Goal: Task Accomplishment & Management: Complete application form

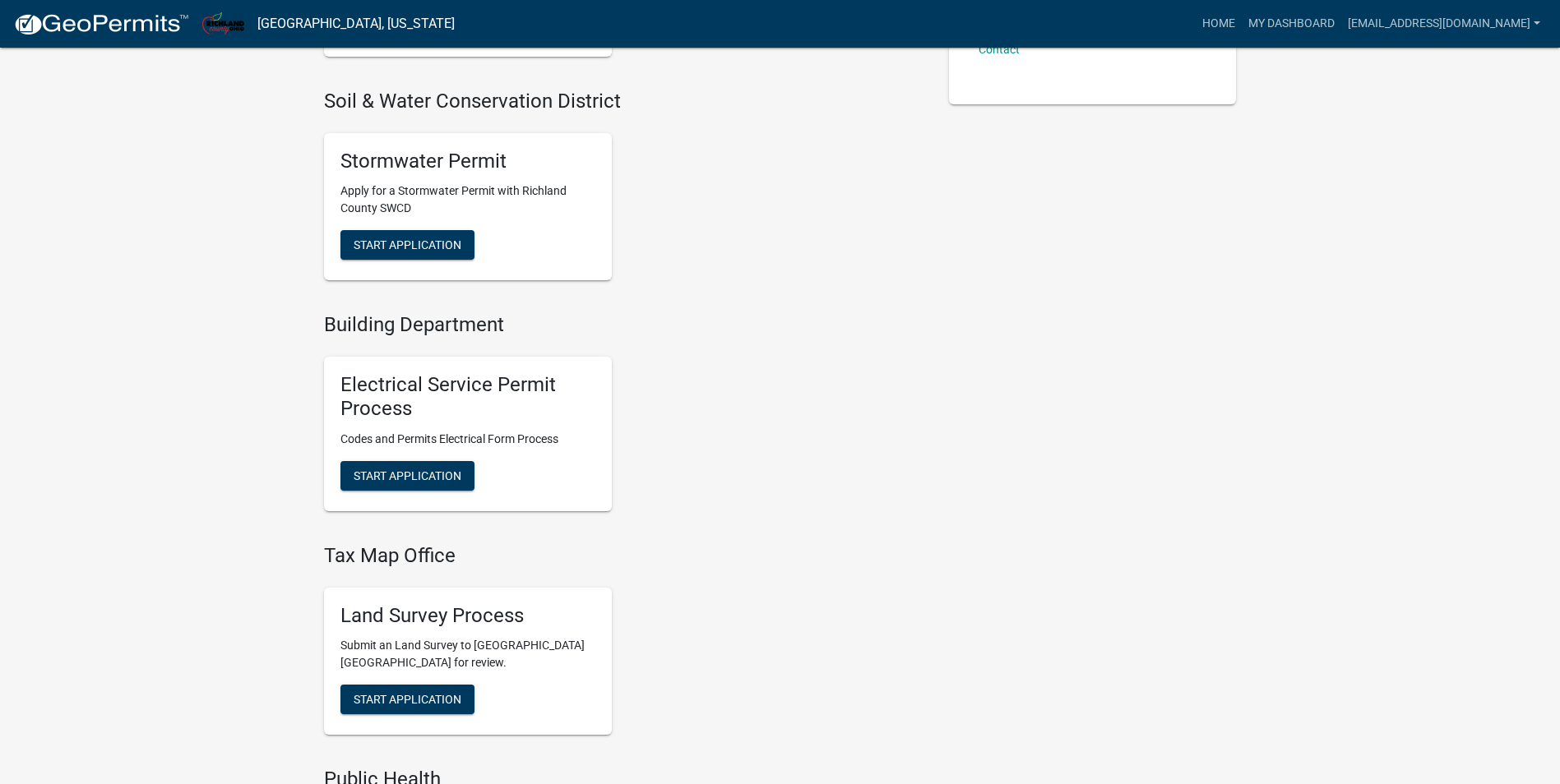
scroll to position [576, 0]
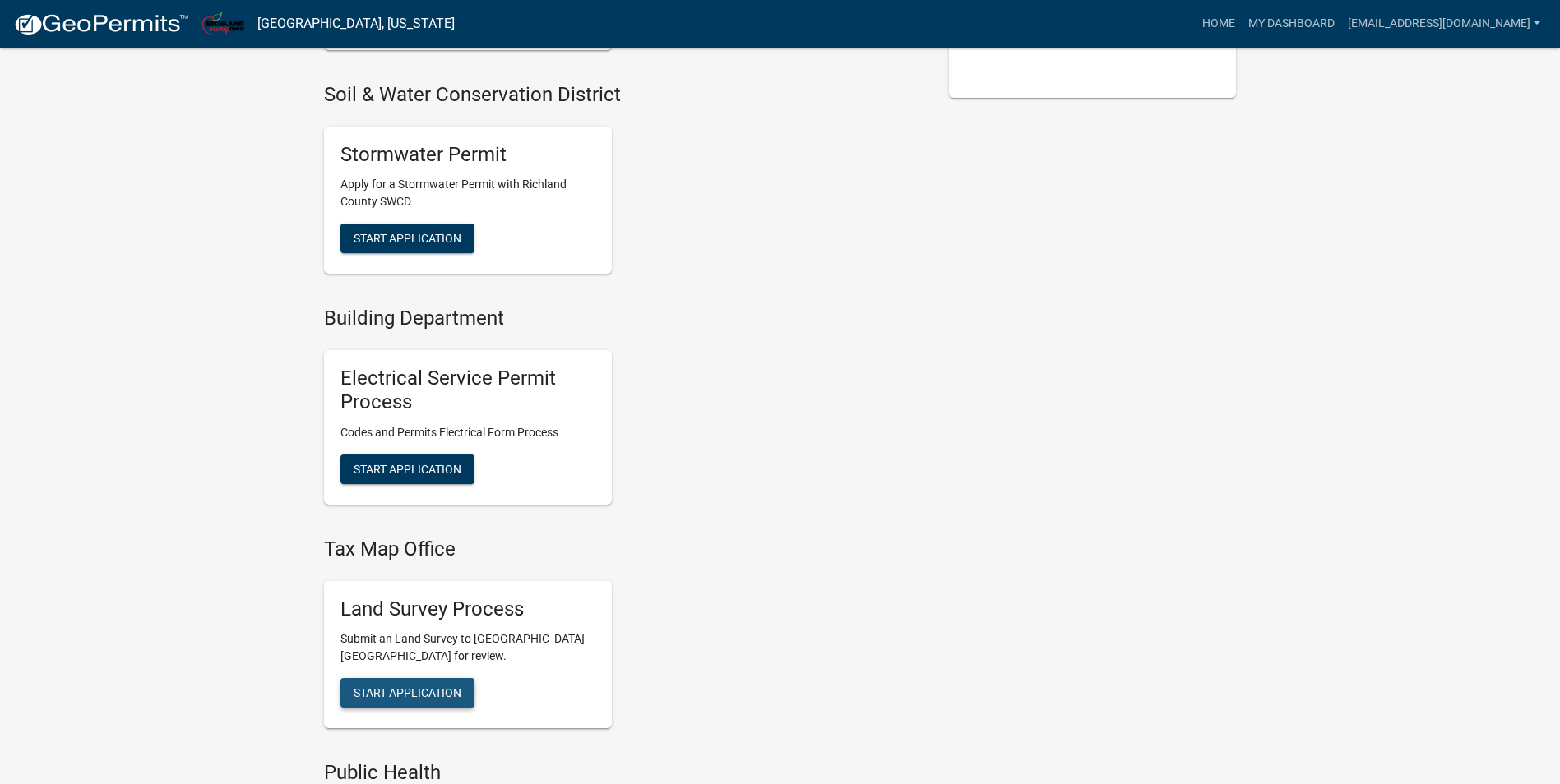
click at [393, 699] on span "Start Application" at bounding box center [407, 693] width 108 height 14
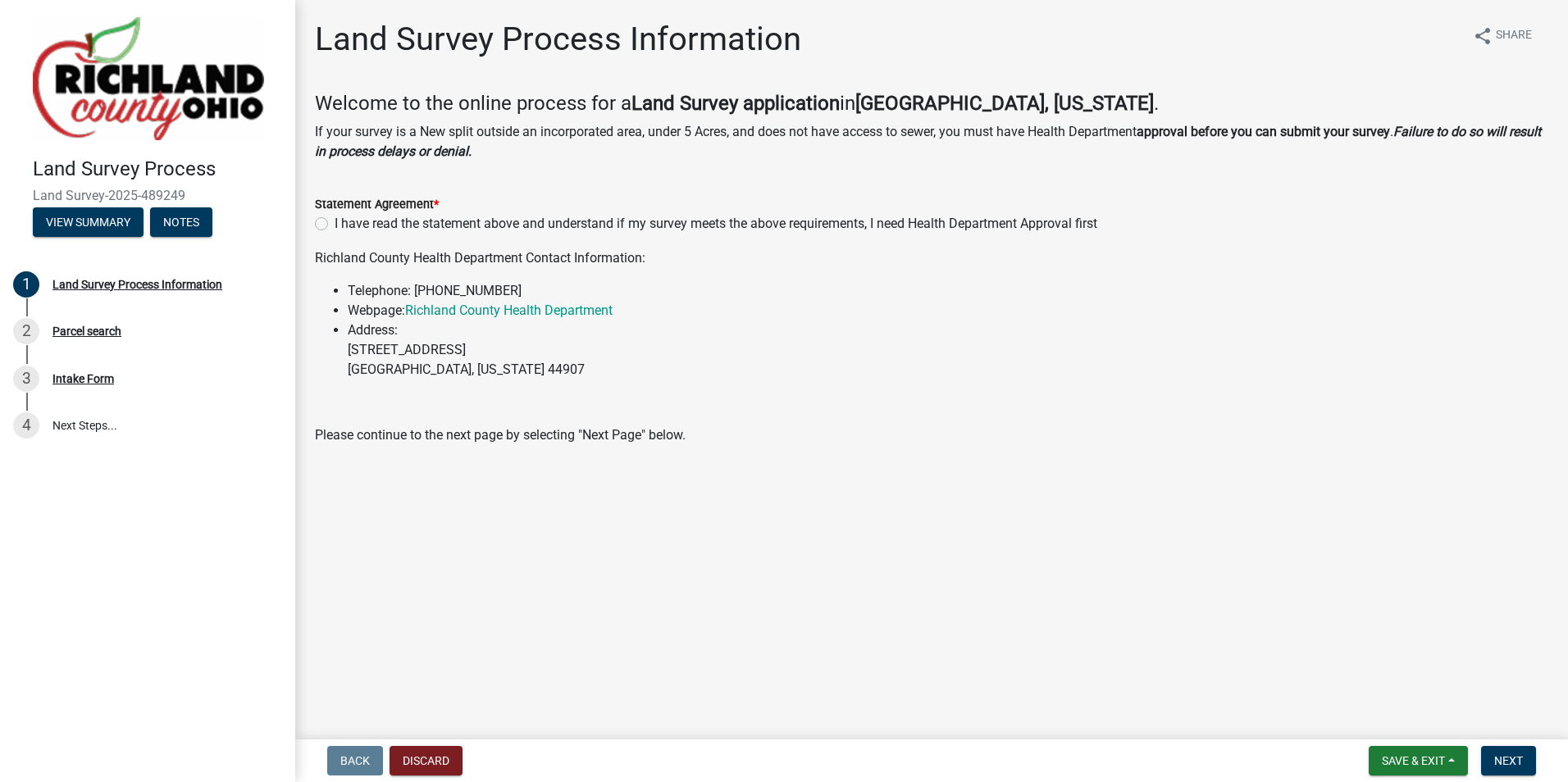
click at [327, 226] on div "I have read the statement above and understand if my survey meets the above req…" at bounding box center [932, 223] width 1234 height 19
click at [393, 231] on label "I have read the statement above and understand if my survey meets the above req…" at bounding box center [715, 223] width 763 height 19
click at [345, 224] on input "I have read the statement above and understand if my survey meets the above req…" at bounding box center [339, 218] width 11 height 11
radio input "true"
click at [1495, 757] on span "Next" at bounding box center [1509, 761] width 29 height 14
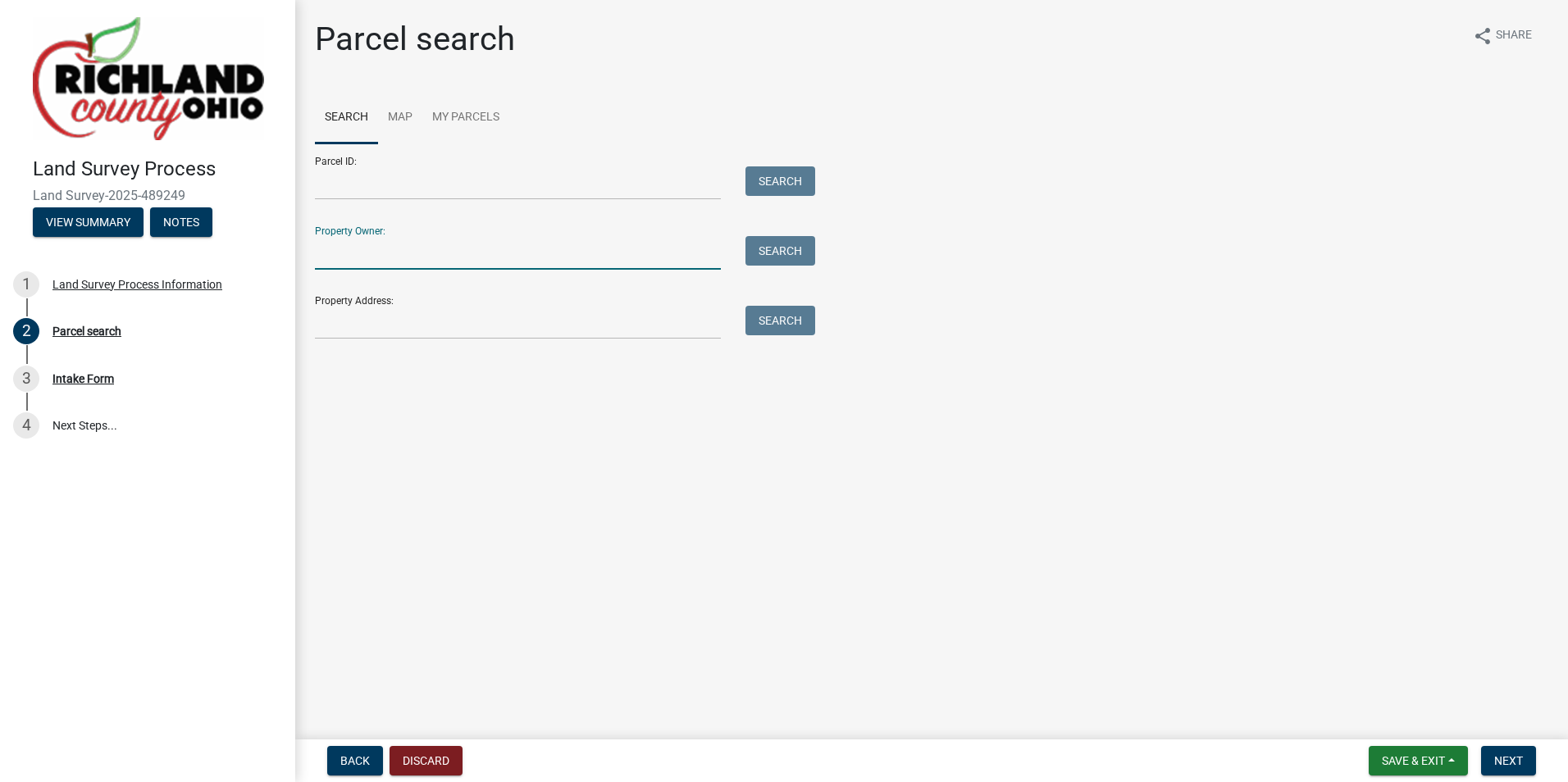
click at [444, 251] on input "Property Owner:" at bounding box center [518, 252] width 406 height 34
type input "2127 [GEOGRAPHIC_DATA]"
drag, startPoint x: 446, startPoint y: 256, endPoint x: 239, endPoint y: 240, distance: 207.6
click at [239, 240] on div "Land Survey Process Land Survey-2025-489249 View Summary Notes 1 Land Survey Pr…" at bounding box center [784, 391] width 1568 height 782
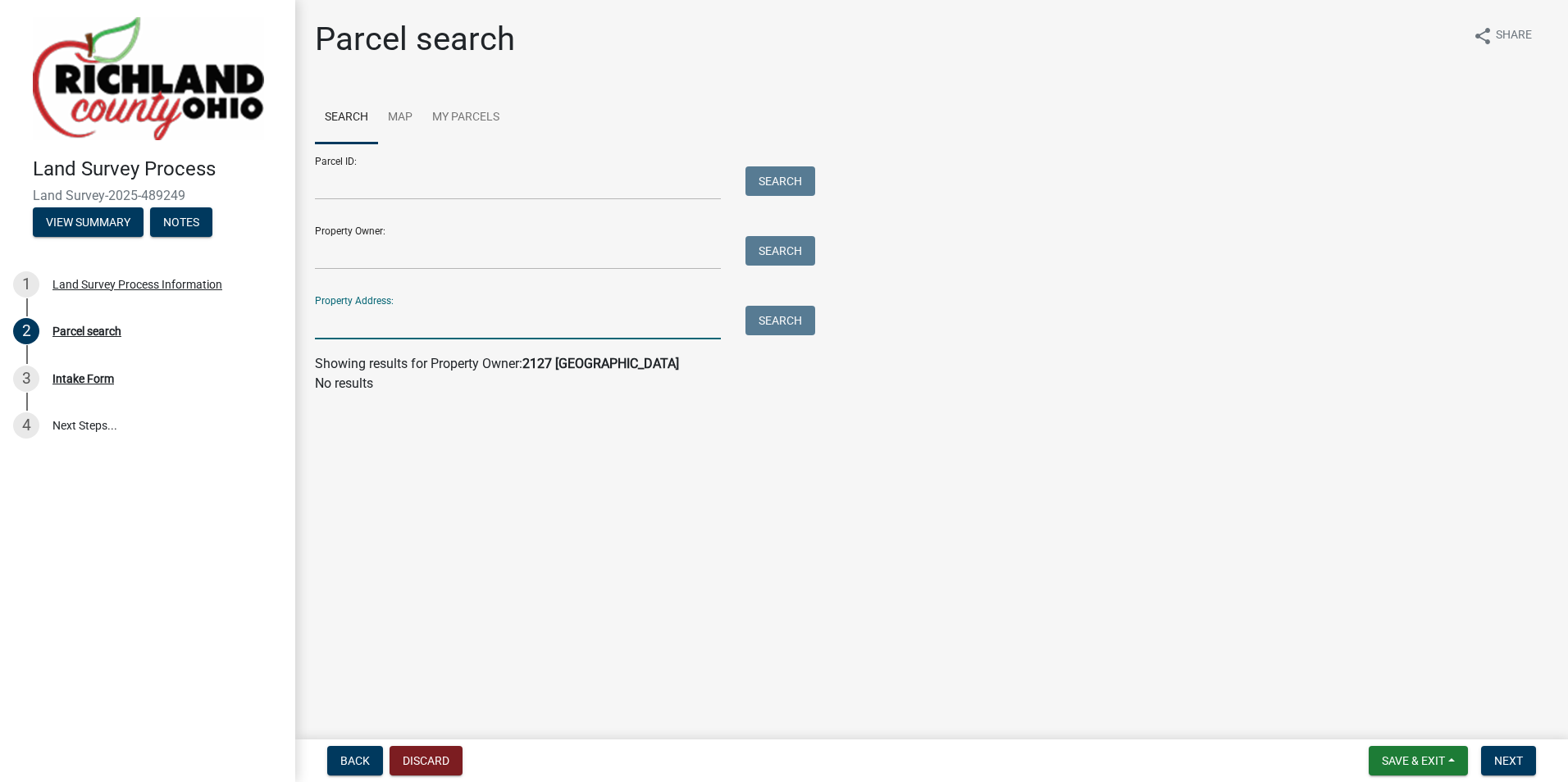
click at [341, 323] on input "Property Address:" at bounding box center [518, 322] width 406 height 34
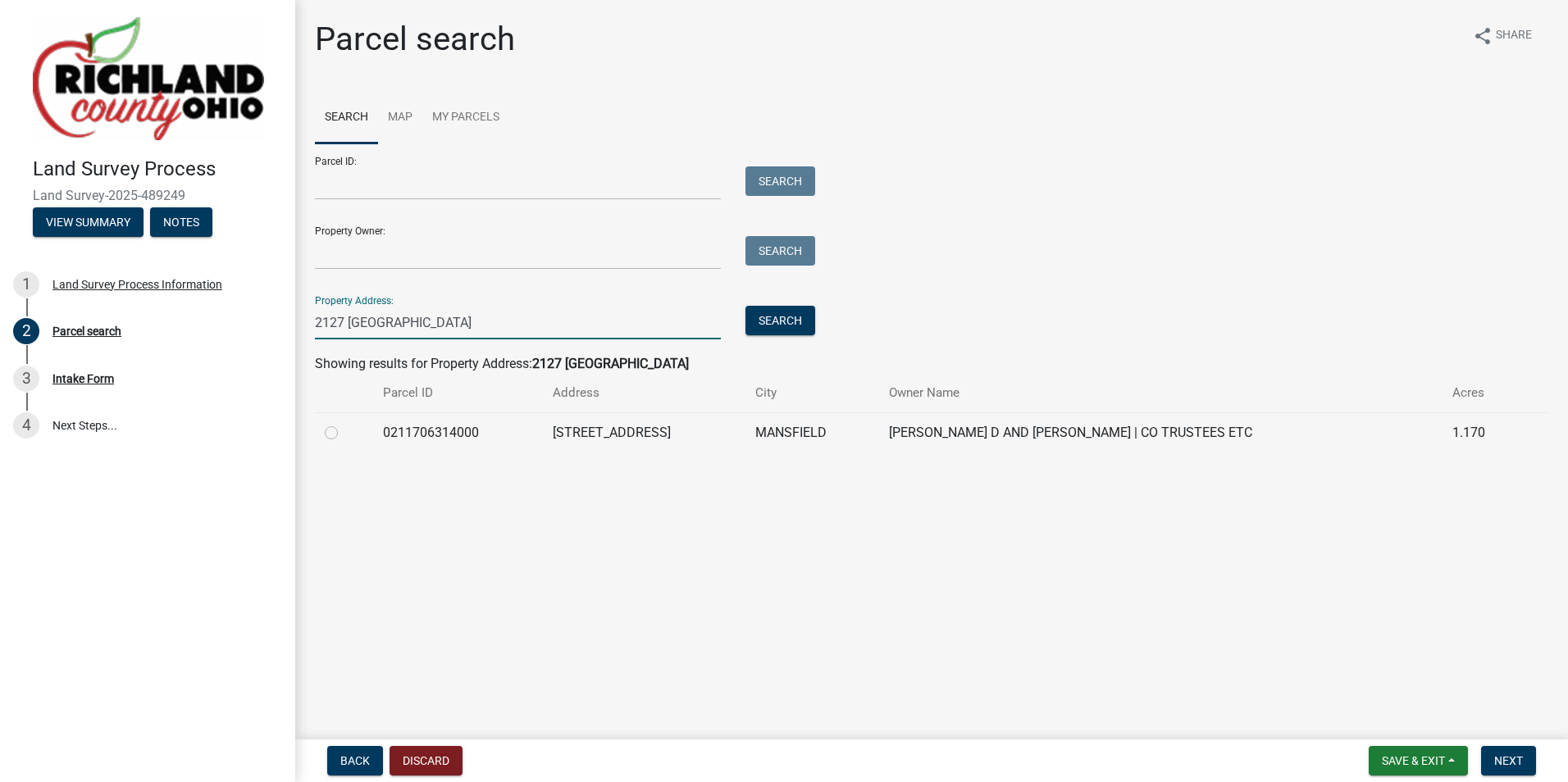
type input "2127 [GEOGRAPHIC_DATA]"
click at [344, 423] on label at bounding box center [344, 423] width 0 height 0
click at [344, 434] on input "radio" at bounding box center [349, 428] width 11 height 11
radio input "true"
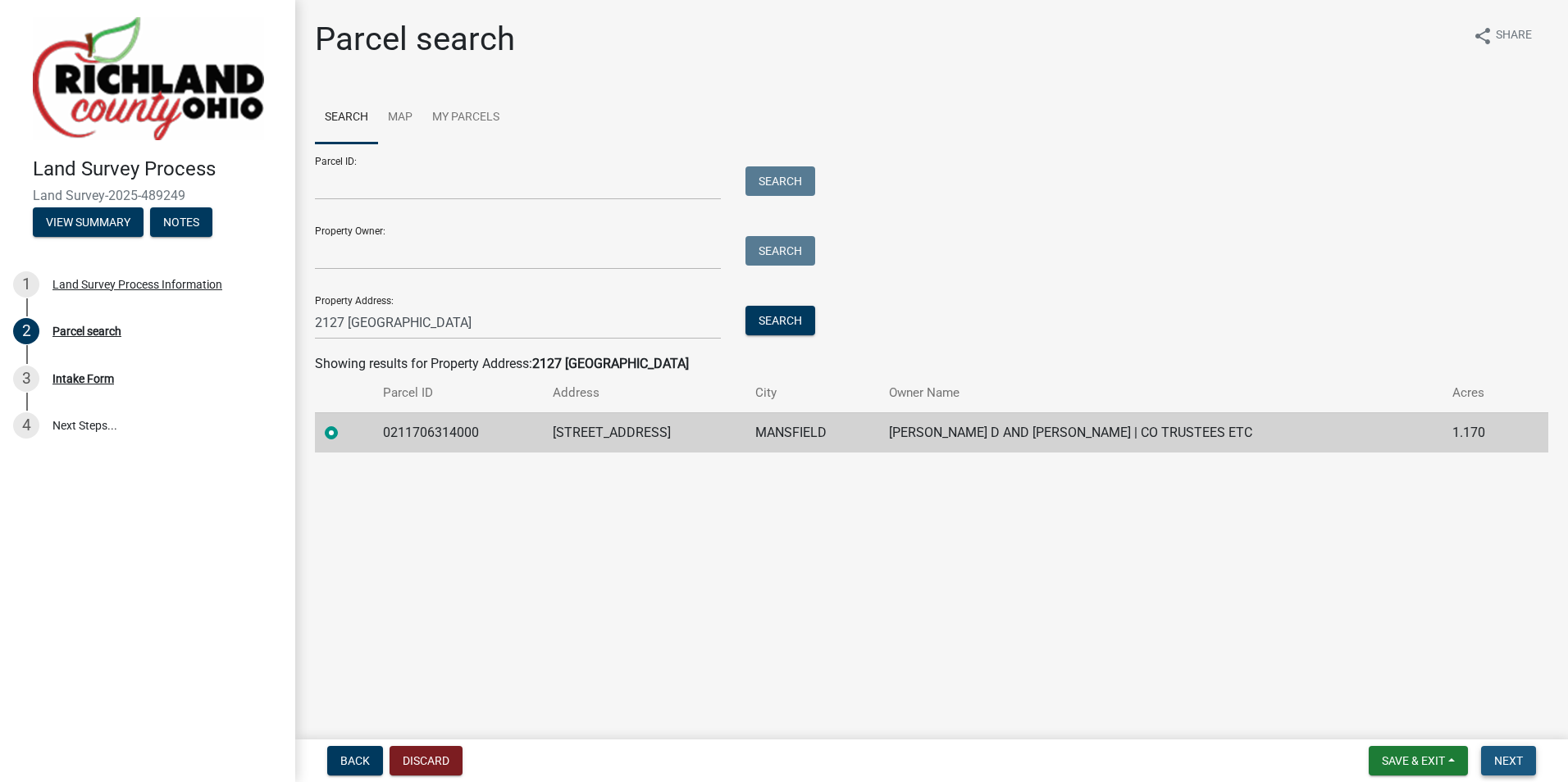
click at [1516, 767] on span "Next" at bounding box center [1509, 761] width 29 height 14
click at [1521, 761] on span "Next" at bounding box center [1509, 761] width 29 height 14
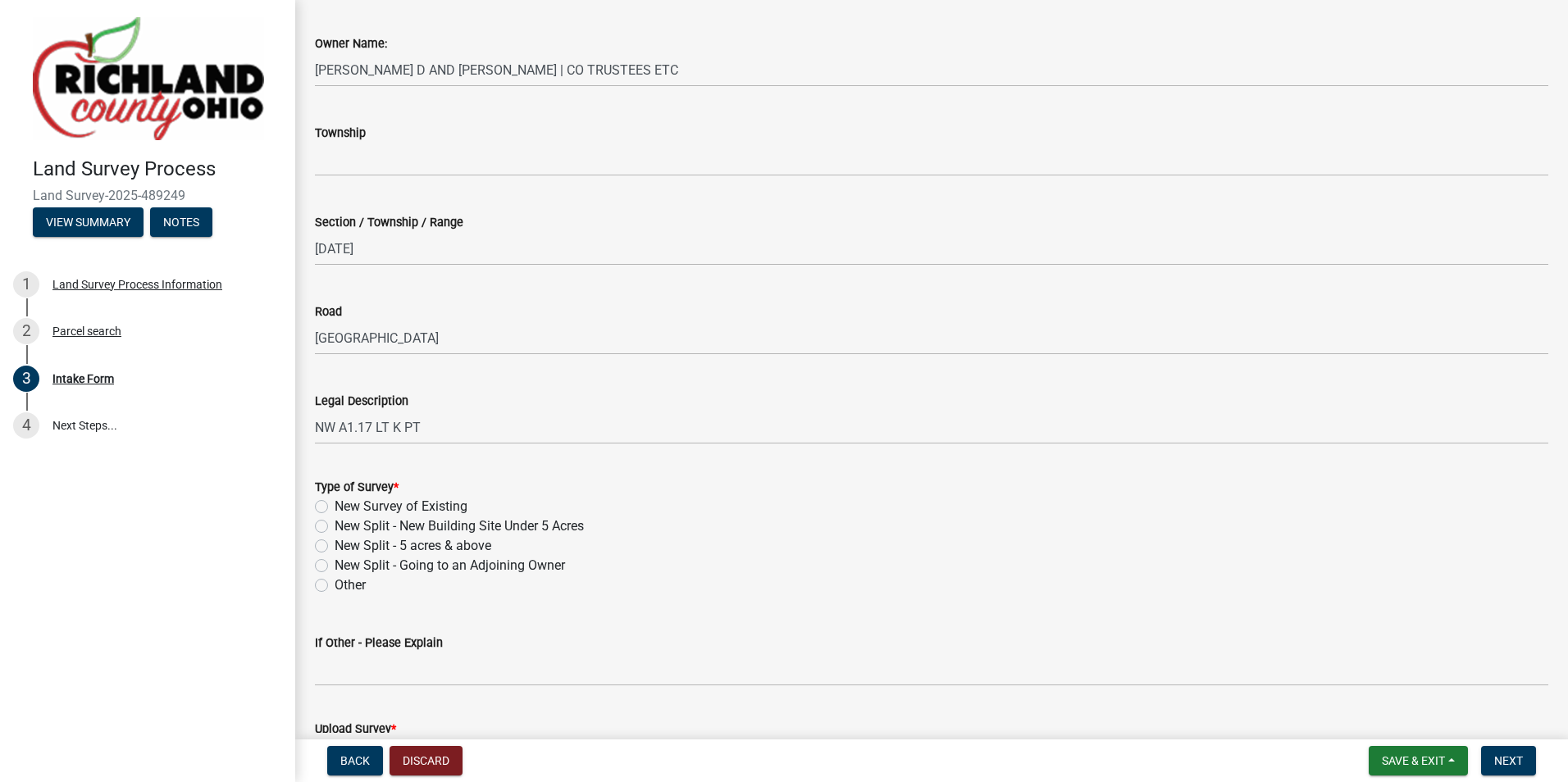
scroll to position [410, 0]
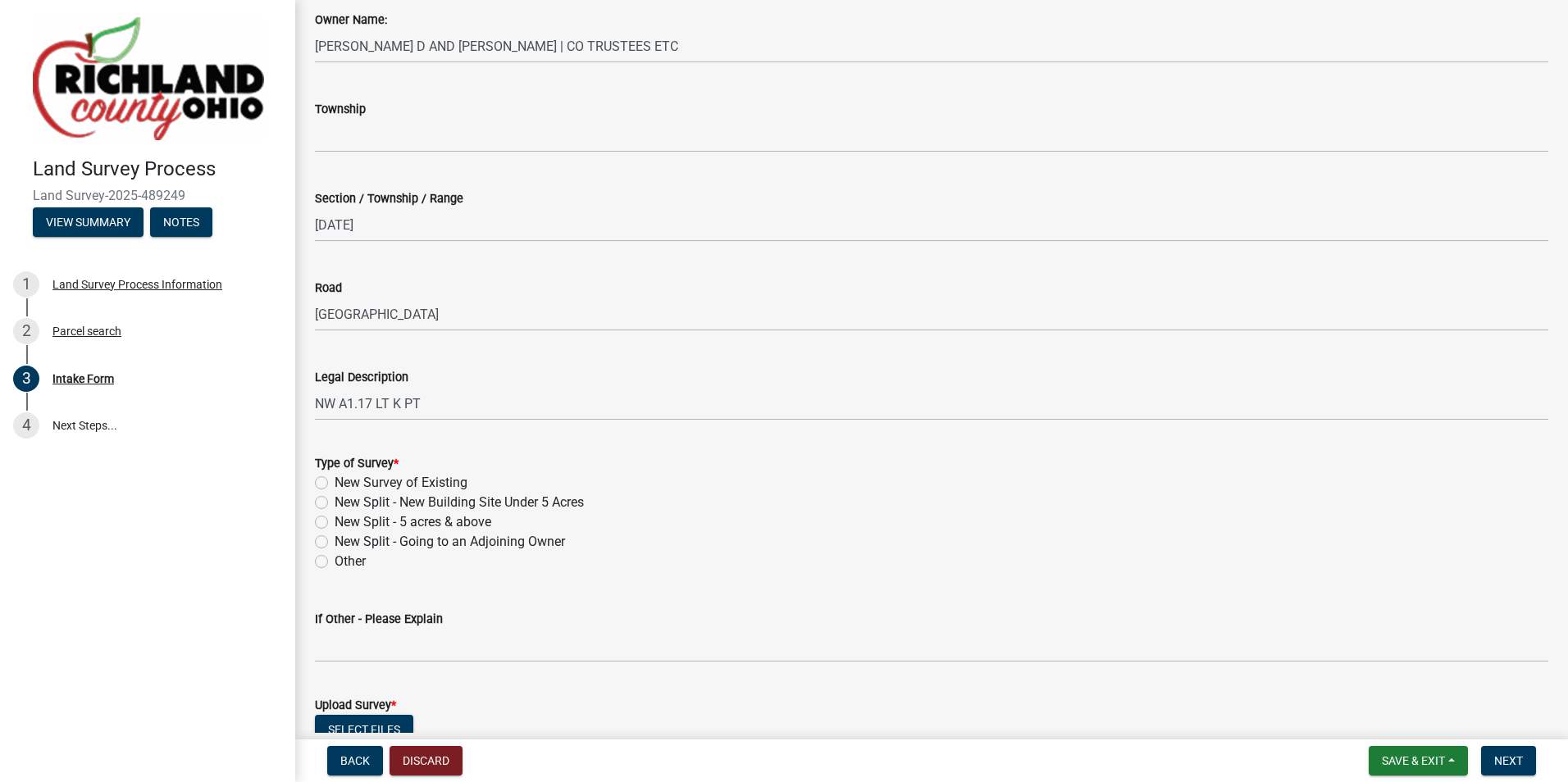
click at [334, 537] on label "New Split - Going to an Adjoining Owner" at bounding box center [450, 542] width 230 height 19
click at [334, 537] on input "New Split - Going to an Adjoining Owner" at bounding box center [339, 537] width 11 height 11
radio input "true"
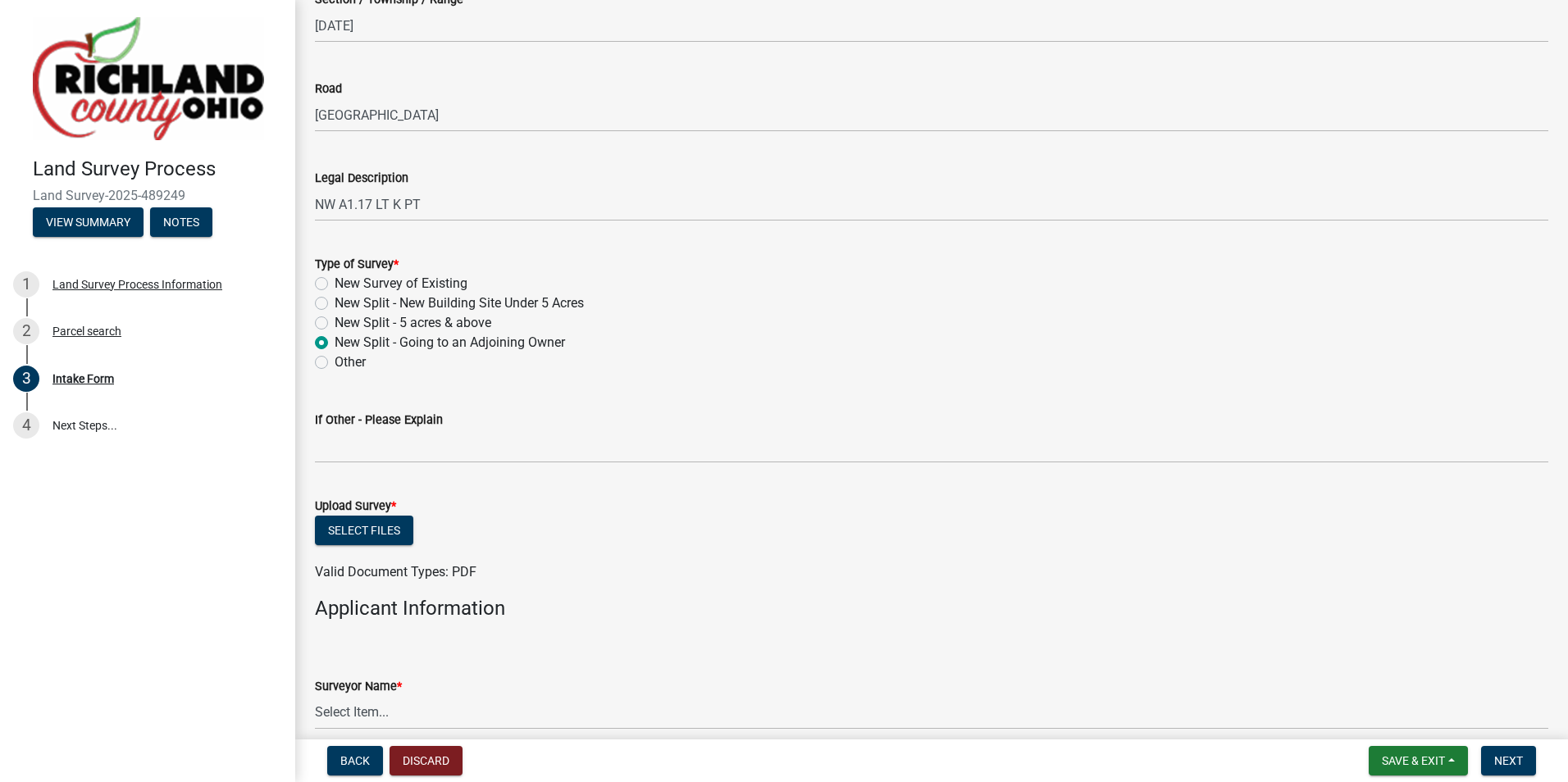
scroll to position [656, 0]
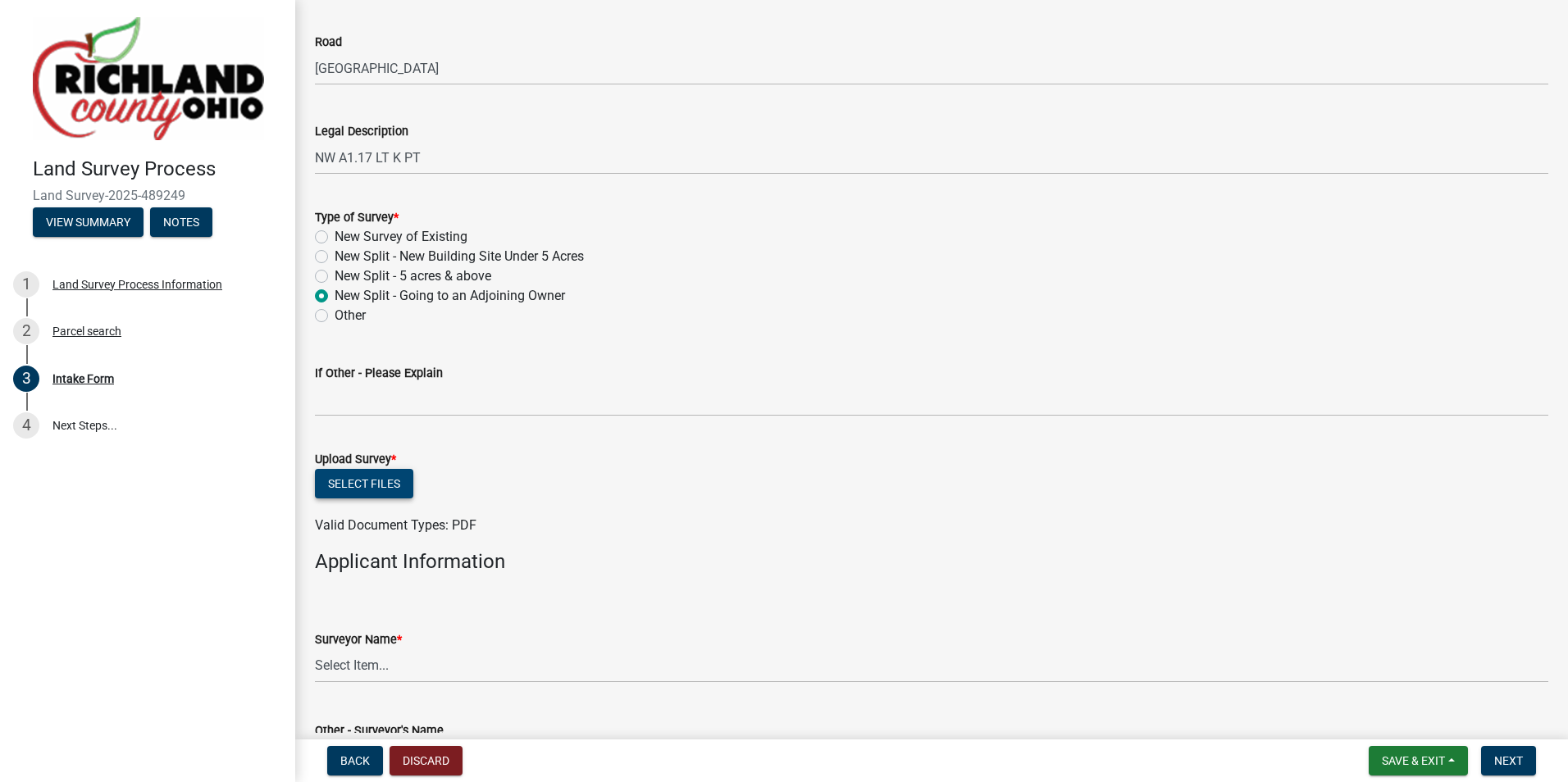
click at [363, 490] on button "Select files" at bounding box center [364, 483] width 99 height 30
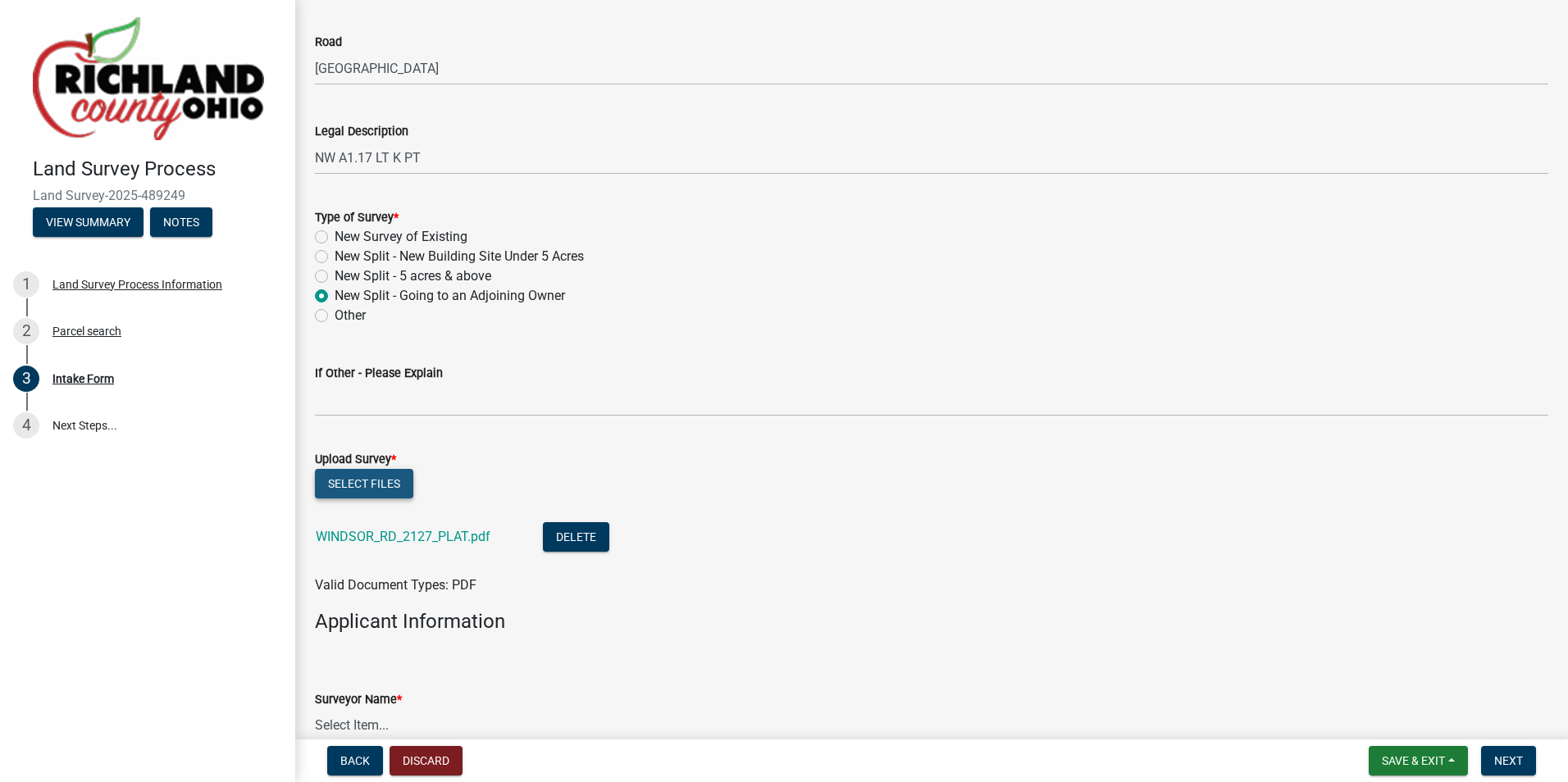
click at [375, 490] on button "Select files" at bounding box center [364, 483] width 99 height 30
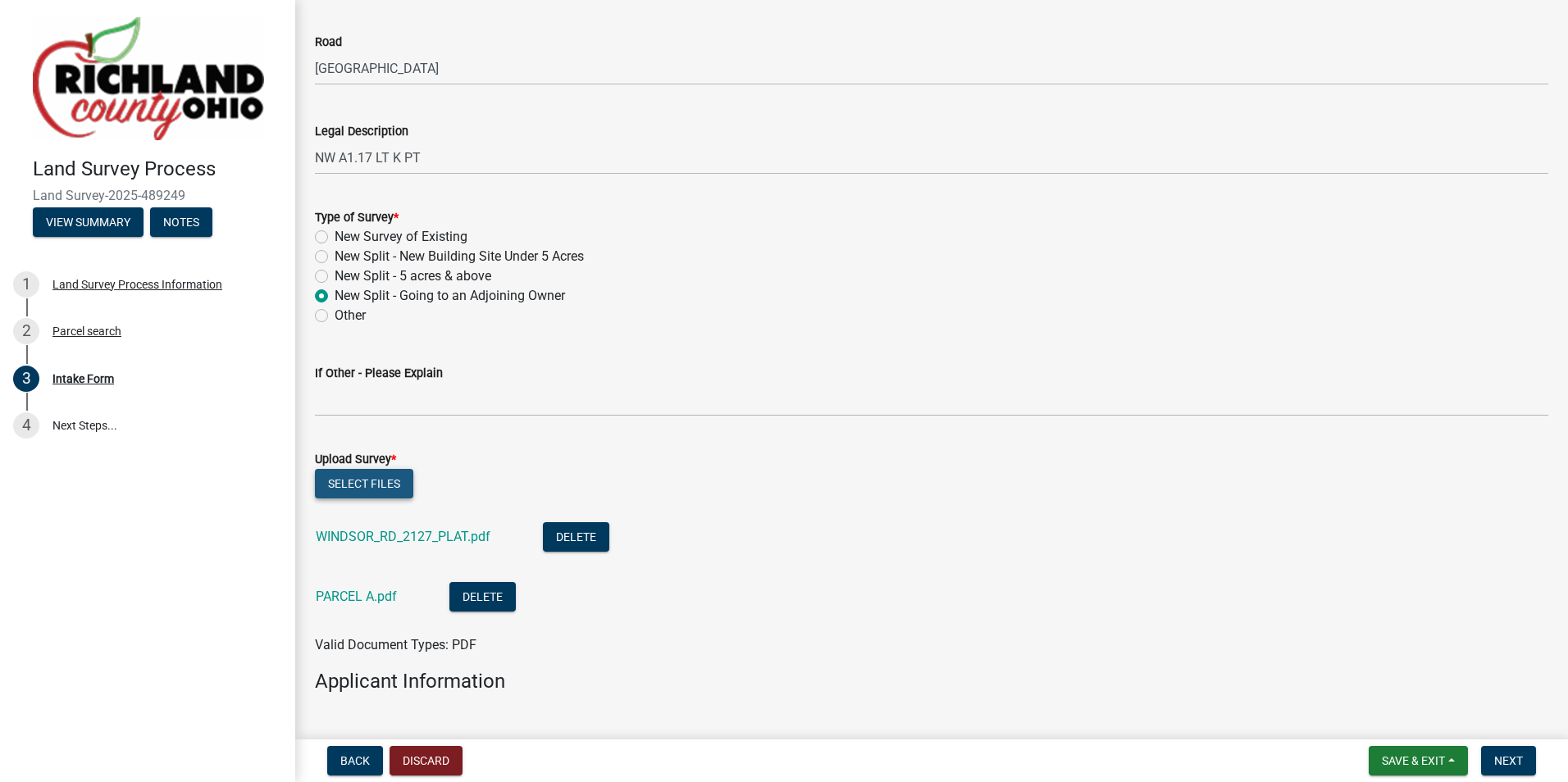
click at [360, 469] on div "Select files" at bounding box center [932, 485] width 1234 height 34
click at [346, 483] on button "Select files" at bounding box center [364, 483] width 99 height 30
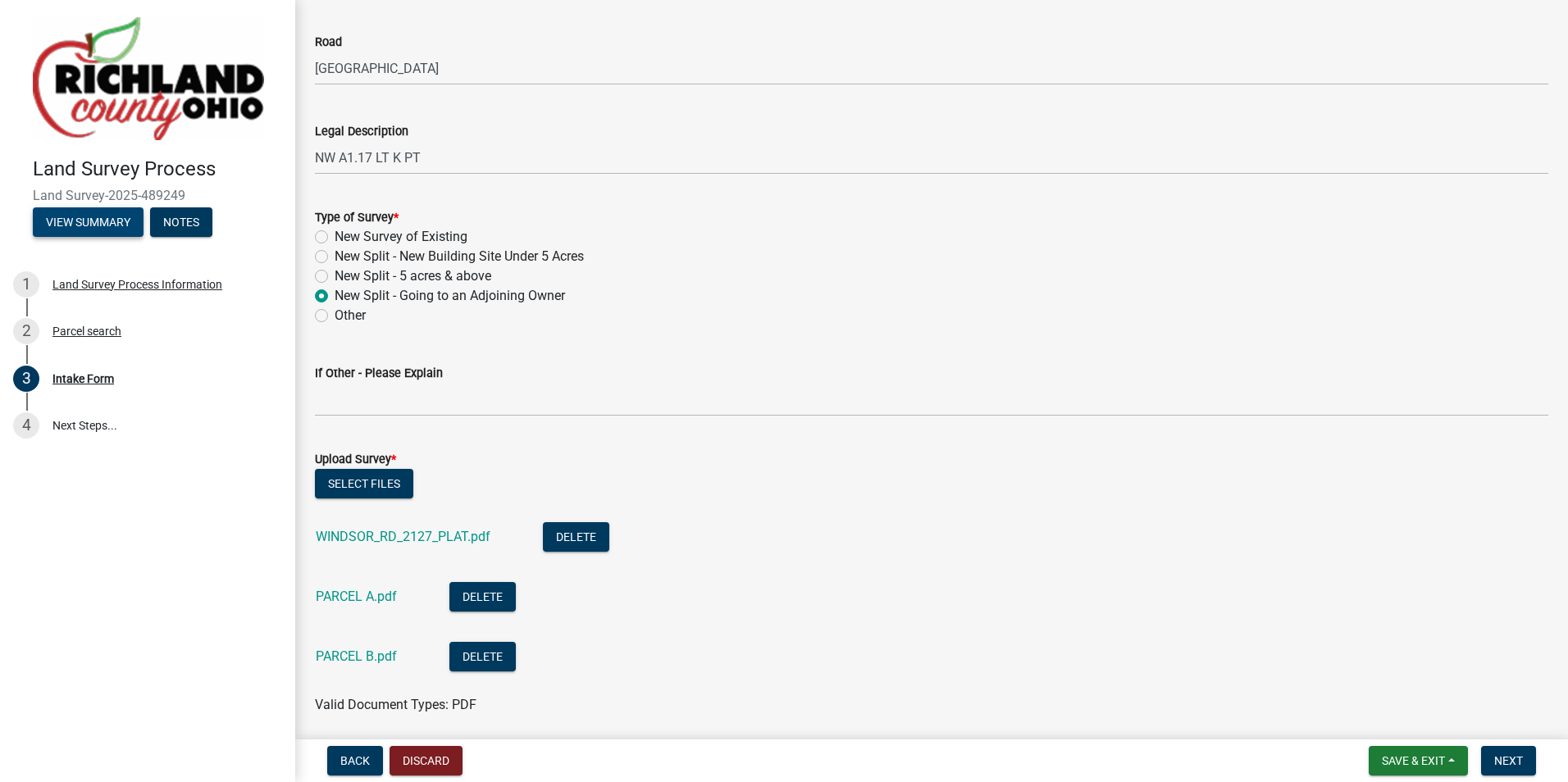
drag, startPoint x: 116, startPoint y: 218, endPoint x: 242, endPoint y: 137, distance: 149.8
click at [242, 137] on header "Land Survey Process Land Survey-2025-489249 View Summary Notes" at bounding box center [147, 127] width 295 height 254
click at [336, 487] on button "Select files" at bounding box center [364, 483] width 99 height 30
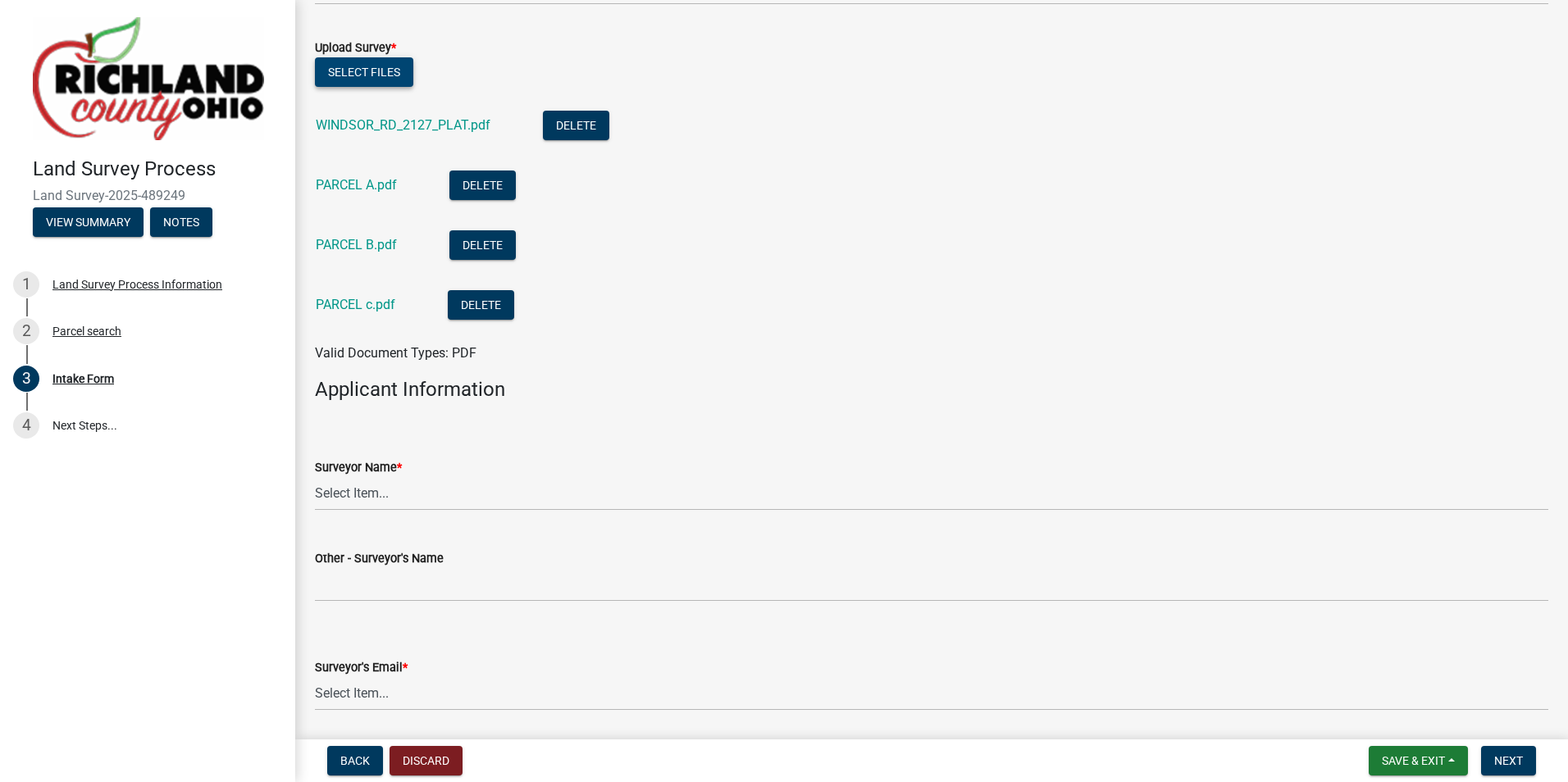
scroll to position [1066, 0]
click at [374, 483] on select "Select Item... [PERSON_NAME], [PERSON_NAME], [PERSON_NAME], [PERSON_NAME], [PER…" at bounding box center [932, 495] width 1234 height 34
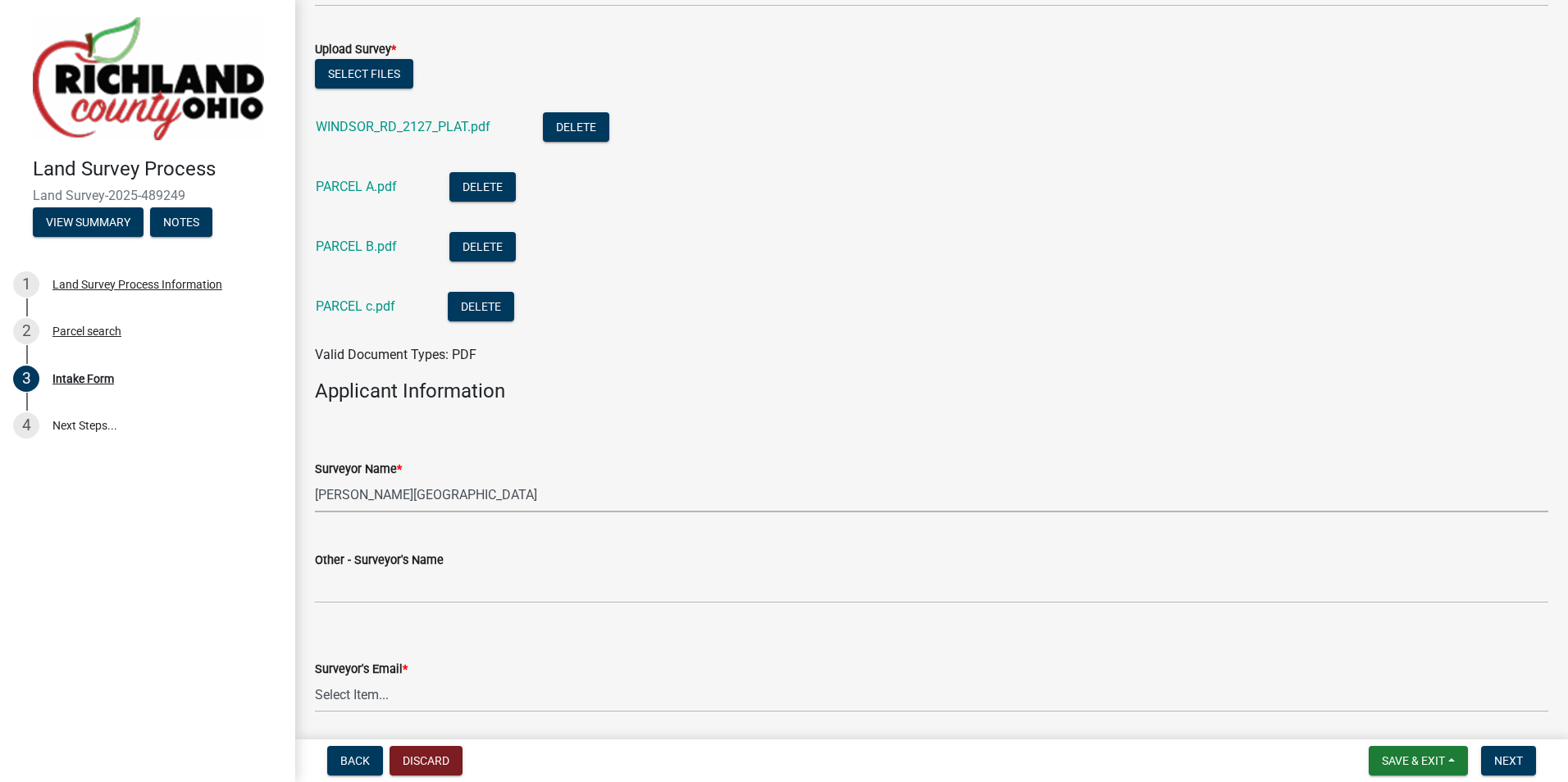
click at [315, 478] on select "Select Item... [PERSON_NAME], [PERSON_NAME], [PERSON_NAME], [PERSON_NAME], [PER…" at bounding box center [932, 495] width 1234 height 34
select select "e3ca45da-66a7-4348-bdb2-aae22e64458a"
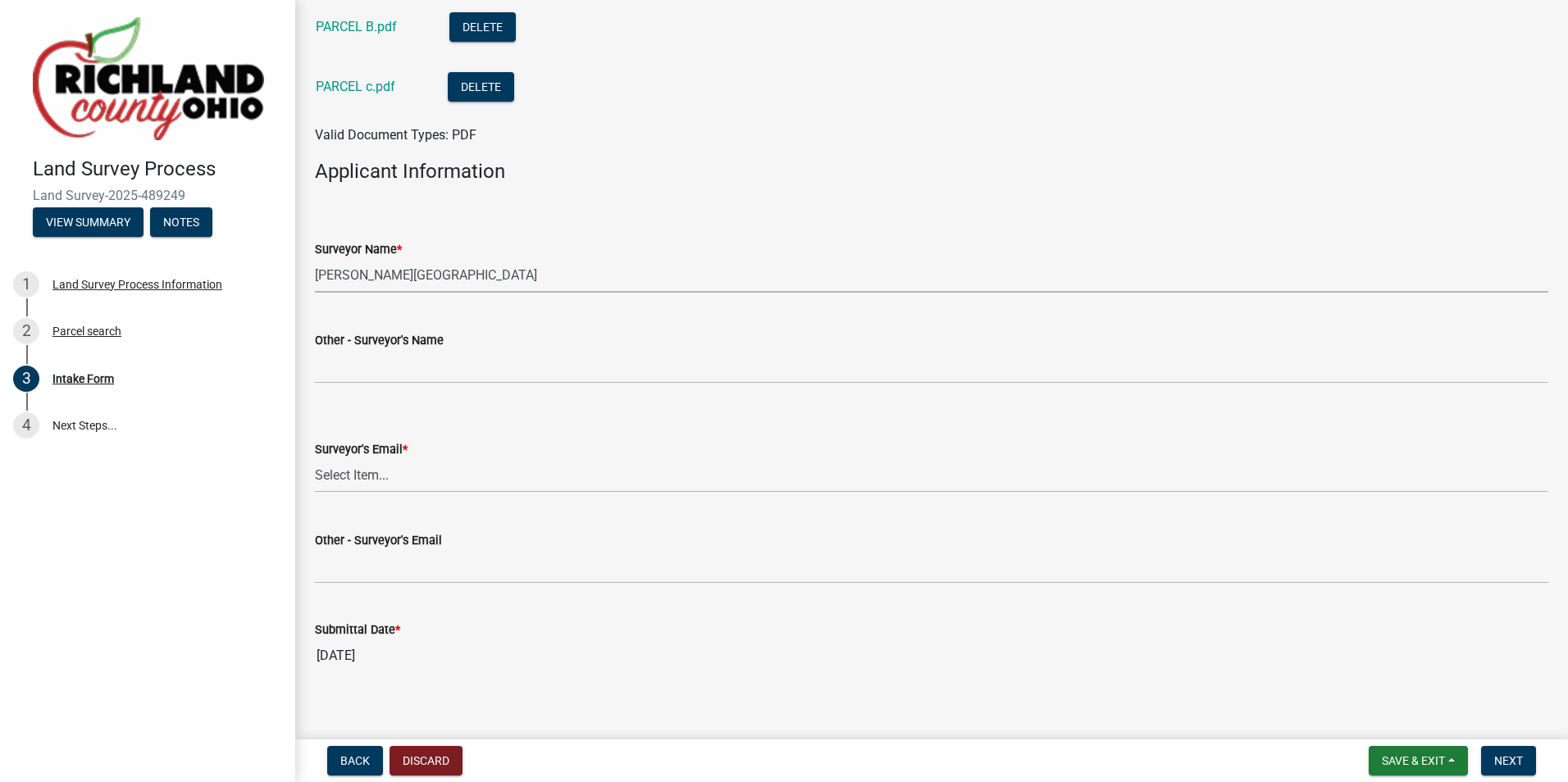
scroll to position [1302, 0]
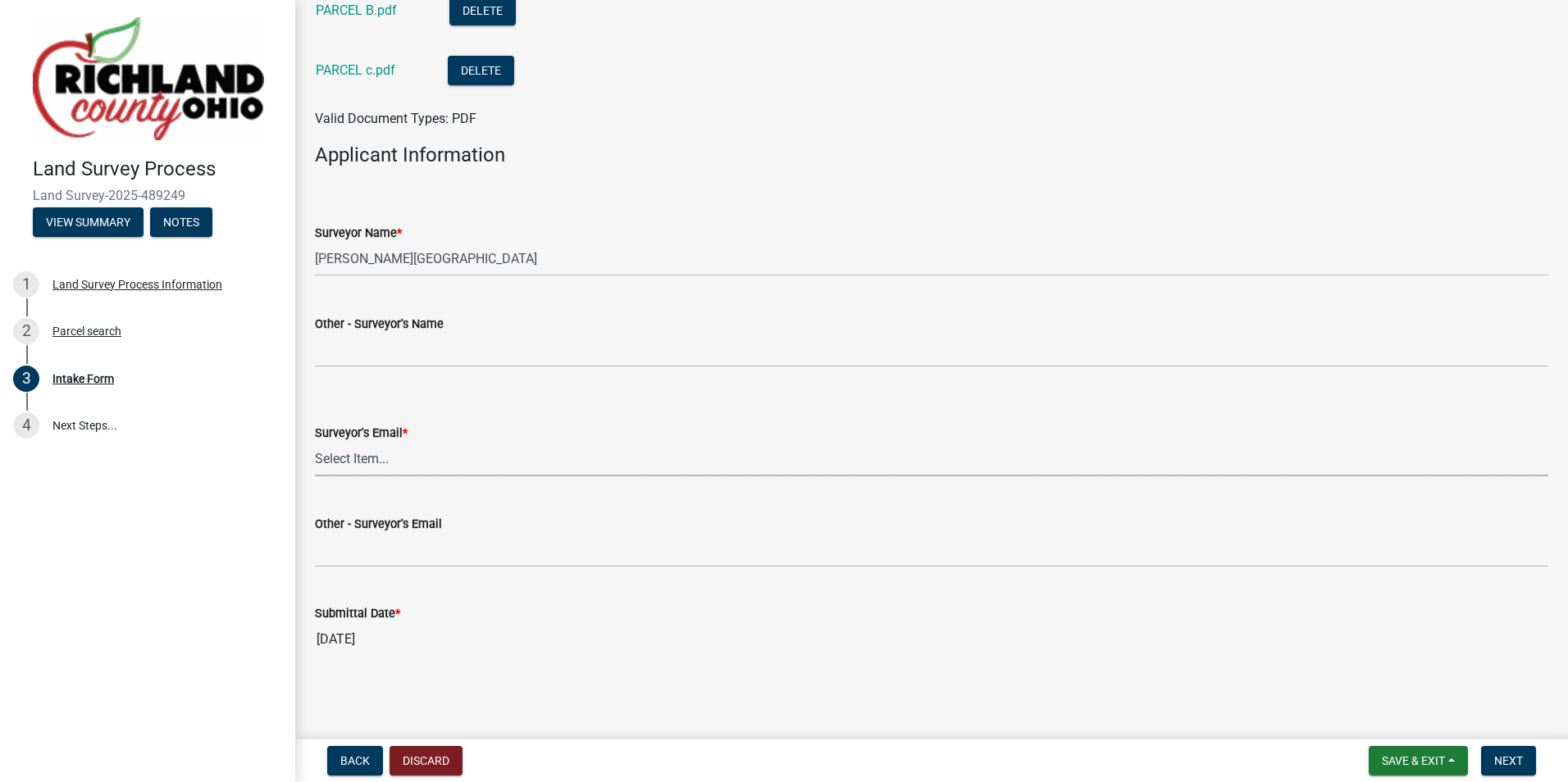
click at [349, 467] on select "Select Item... [EMAIL_ADDRESS][DOMAIN_NAME] [EMAIL_ADDRESS][DOMAIN_NAME] [EMAIL…" at bounding box center [932, 459] width 1234 height 34
click at [315, 443] on select "Select Item... [EMAIL_ADDRESS][DOMAIN_NAME] [EMAIL_ADDRESS][DOMAIN_NAME] [EMAIL…" at bounding box center [932, 459] width 1234 height 34
select select "5c0a573e-17ec-4098-be21-054cfa68ffd7"
click at [1514, 755] on span "Next" at bounding box center [1509, 761] width 29 height 14
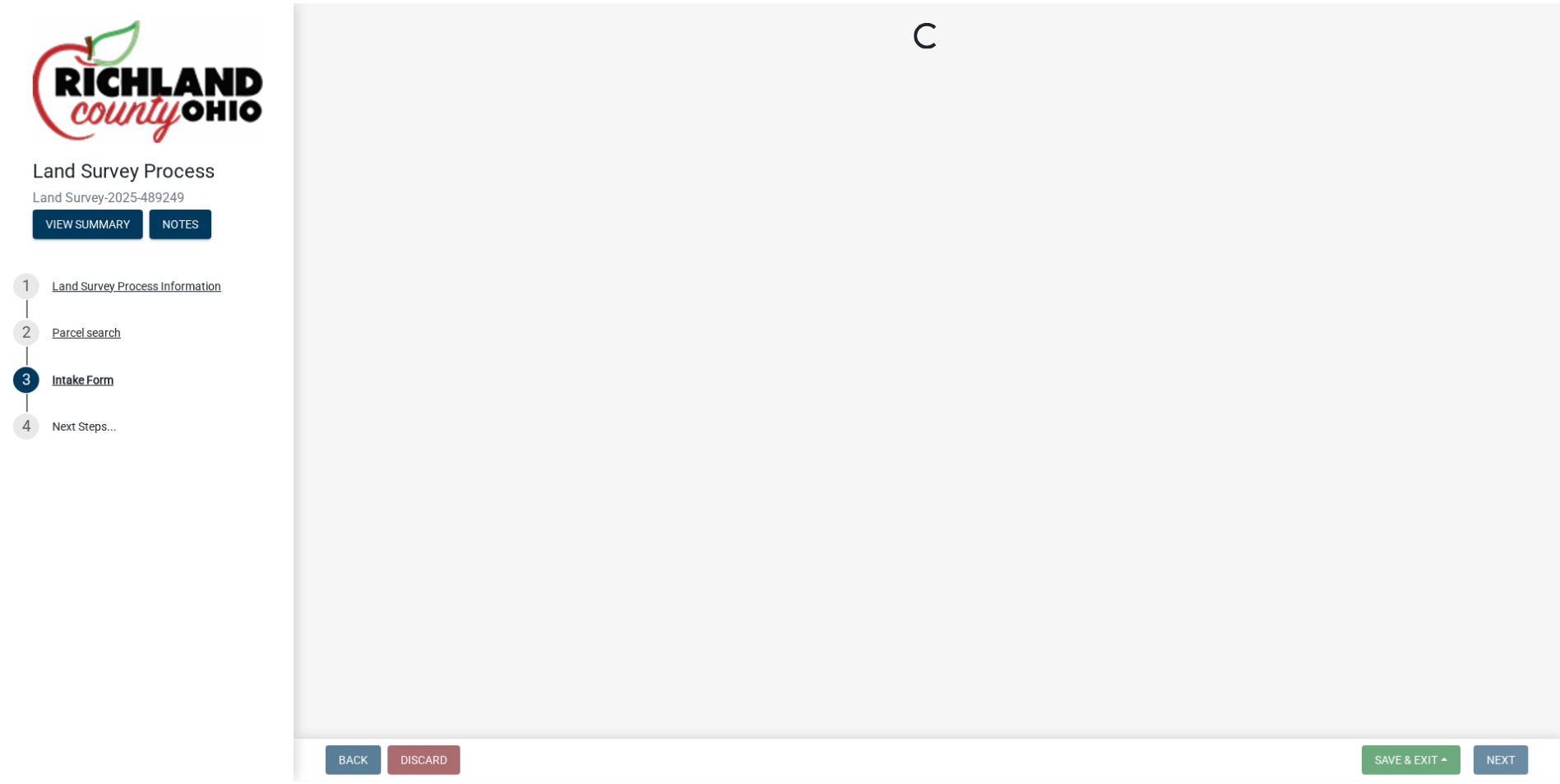
scroll to position [0, 0]
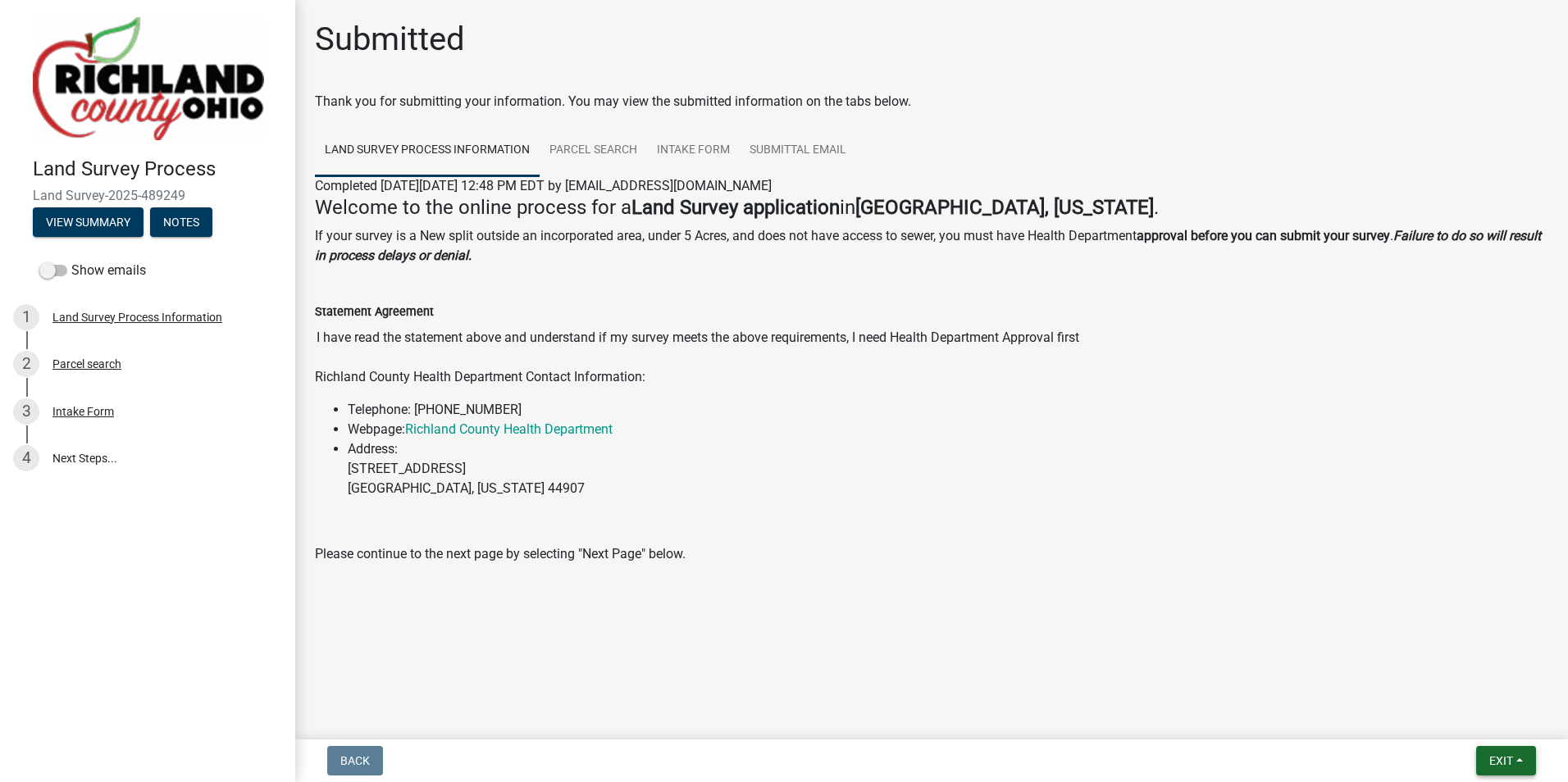
click at [1494, 754] on span "Exit" at bounding box center [1500, 761] width 24 height 14
click at [1429, 714] on button "Save & Exit" at bounding box center [1470, 718] width 131 height 40
